Goal: Information Seeking & Learning: Learn about a topic

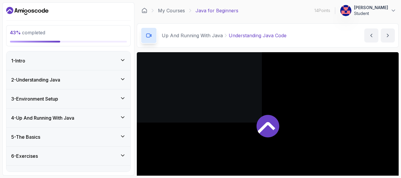
click at [123, 99] on icon at bounding box center [123, 98] width 6 height 6
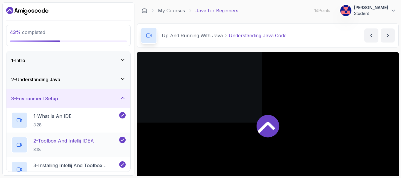
click at [89, 138] on p "2 - Toolbox And Intellij IDEA" at bounding box center [63, 140] width 60 height 7
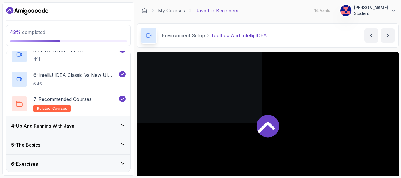
scroll to position [176, 0]
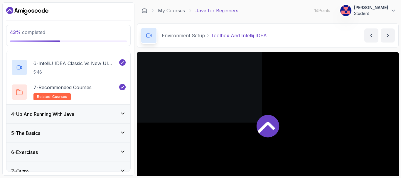
click at [122, 115] on icon at bounding box center [123, 114] width 6 height 6
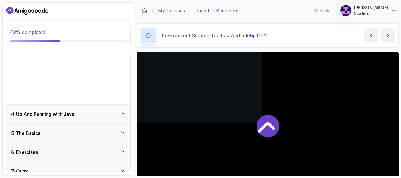
scroll to position [13, 0]
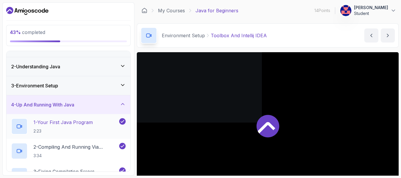
click at [90, 129] on p "2:23" at bounding box center [62, 131] width 59 height 6
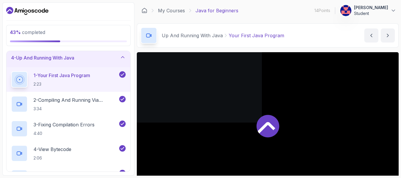
scroll to position [48, 0]
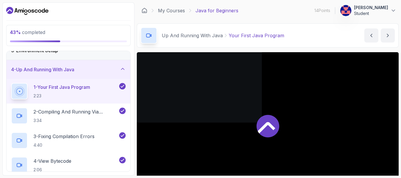
click at [19, 90] on icon at bounding box center [19, 91] width 7 height 7
